Goal: Check status: Check status

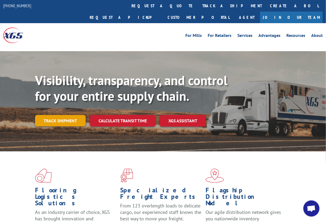
click at [72, 115] on link "Track shipment" at bounding box center [60, 120] width 51 height 11
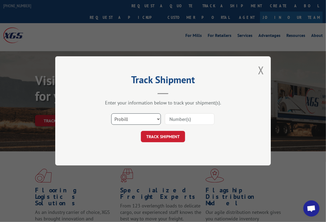
click at [129, 115] on select "Select category... Probill BOL PO" at bounding box center [136, 119] width 50 height 11
select select "bol"
click at [111, 114] on select "Select category... Probill BOL PO" at bounding box center [136, 119] width 50 height 11
click at [200, 116] on input at bounding box center [190, 119] width 50 height 11
type input "54395054"
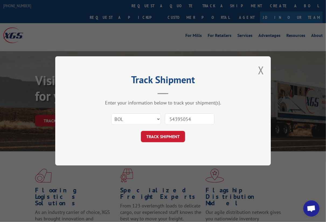
click button "TRACK SHIPMENT" at bounding box center [163, 136] width 44 height 11
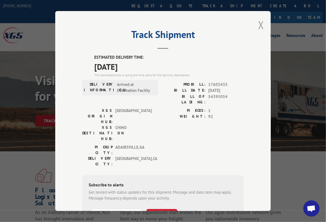
click at [259, 21] on button "Close modal" at bounding box center [261, 25] width 6 height 14
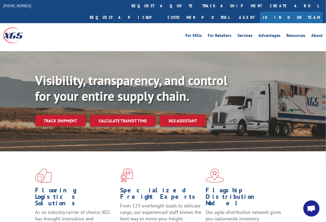
click at [58, 115] on link "Track shipment" at bounding box center [60, 120] width 51 height 11
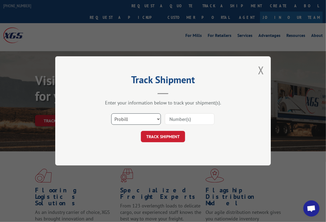
click at [143, 121] on select "Select category... Probill BOL PO" at bounding box center [136, 119] width 50 height 11
select select "bol"
click at [111, 114] on select "Select category... Probill BOL PO" at bounding box center [136, 119] width 50 height 11
click at [195, 116] on input at bounding box center [190, 119] width 50 height 11
type input "54395024"
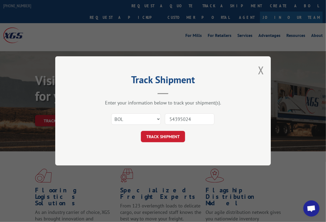
click button "TRACK SHIPMENT" at bounding box center [163, 136] width 44 height 11
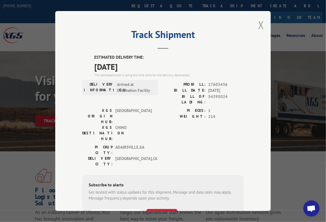
click at [258, 20] on button "Close modal" at bounding box center [261, 25] width 6 height 14
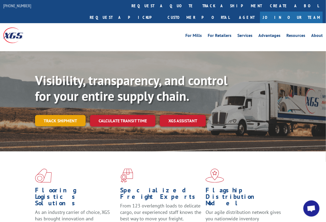
click at [68, 115] on link "Track shipment" at bounding box center [60, 120] width 51 height 11
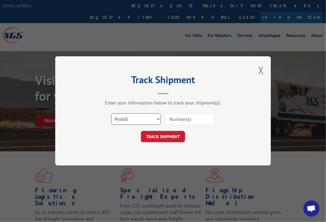
click at [138, 118] on select "Select category... Probill BOL PO" at bounding box center [136, 119] width 50 height 11
select select "bol"
click at [111, 114] on select "Select category... Probill BOL PO" at bounding box center [136, 119] width 50 height 11
click at [209, 121] on input at bounding box center [190, 119] width 50 height 11
type input "3374141"
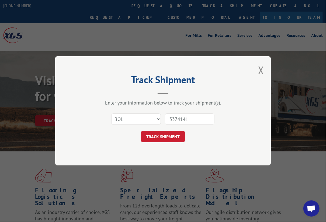
click button "TRACK SHIPMENT" at bounding box center [163, 136] width 44 height 11
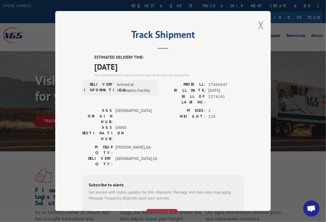
click at [259, 24] on button "Close modal" at bounding box center [261, 25] width 6 height 14
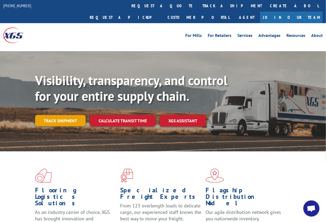
click at [43, 115] on link "Track shipment" at bounding box center [60, 120] width 51 height 11
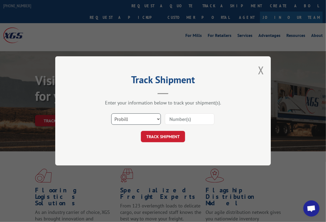
click at [148, 118] on select "Select category... Probill BOL PO" at bounding box center [136, 119] width 50 height 11
select select "bol"
click at [111, 114] on select "Select category... Probill BOL PO" at bounding box center [136, 119] width 50 height 11
click at [208, 117] on input at bounding box center [190, 119] width 50 height 11
type input "3374141"
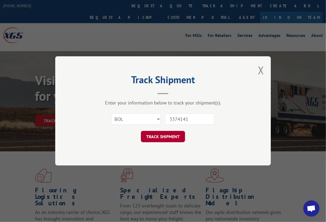
click at [172, 137] on button "TRACK SHIPMENT" at bounding box center [163, 136] width 44 height 11
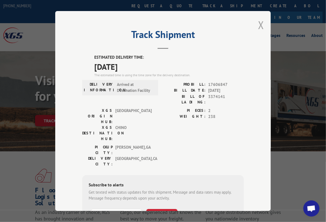
click at [261, 20] on button "Close modal" at bounding box center [261, 25] width 6 height 14
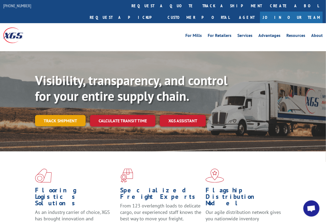
click at [69, 115] on link "Track shipment" at bounding box center [60, 120] width 51 height 11
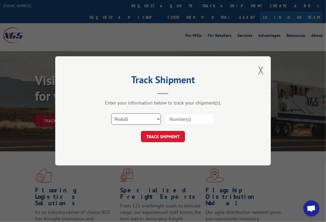
click at [118, 118] on select "Select category... Probill BOL PO" at bounding box center [136, 119] width 50 height 11
select select "bol"
click at [111, 114] on select "Select category... Probill BOL PO" at bounding box center [136, 119] width 50 height 11
click at [206, 121] on input at bounding box center [190, 119] width 50 height 11
type input "6047759"
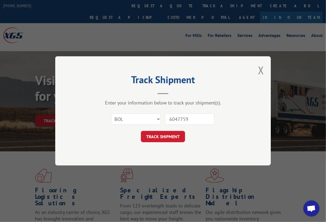
click button "TRACK SHIPMENT" at bounding box center [163, 136] width 44 height 11
